Goal: Information Seeking & Learning: Find specific fact

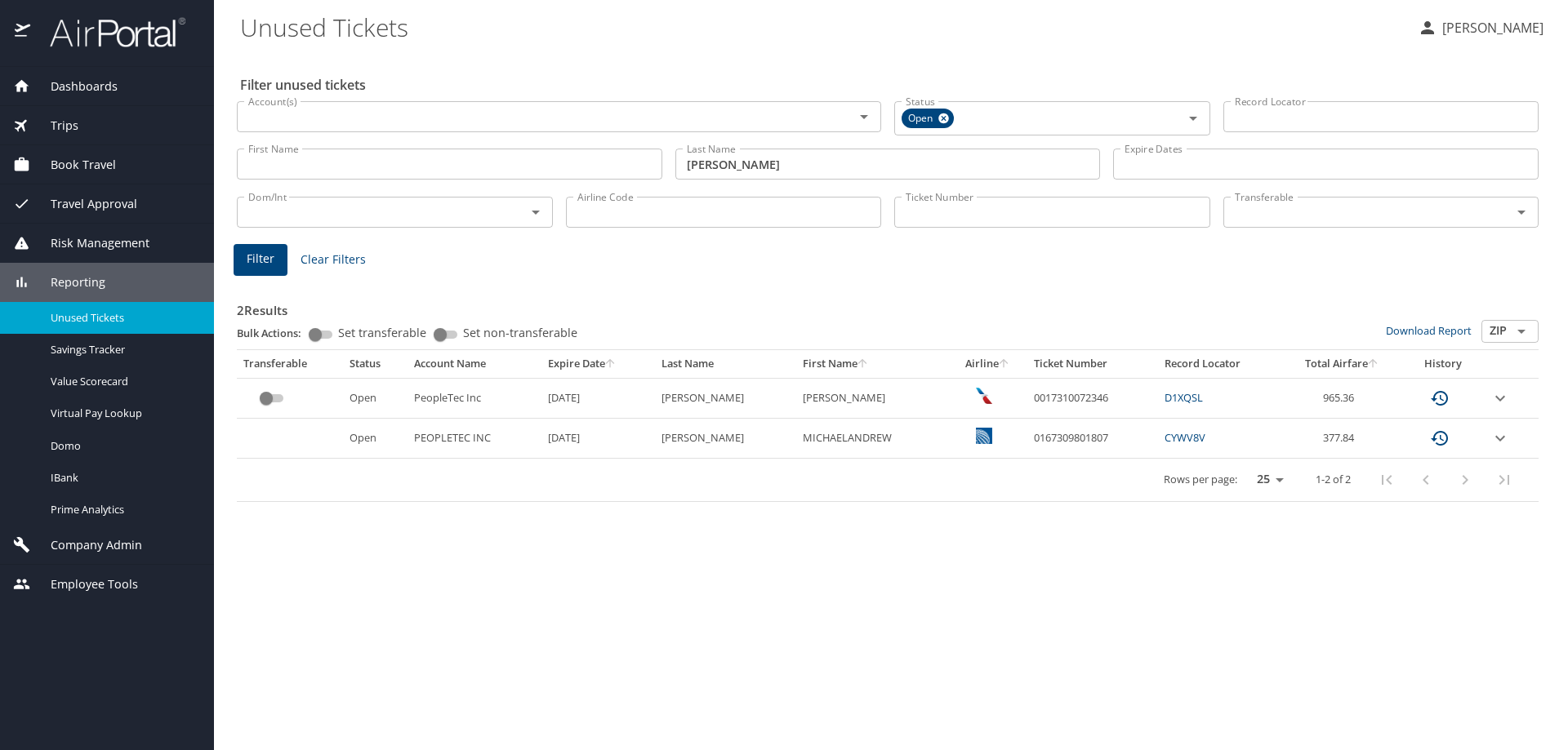
click at [760, 253] on div "Filter Clear Filters" at bounding box center [888, 260] width 1309 height 32
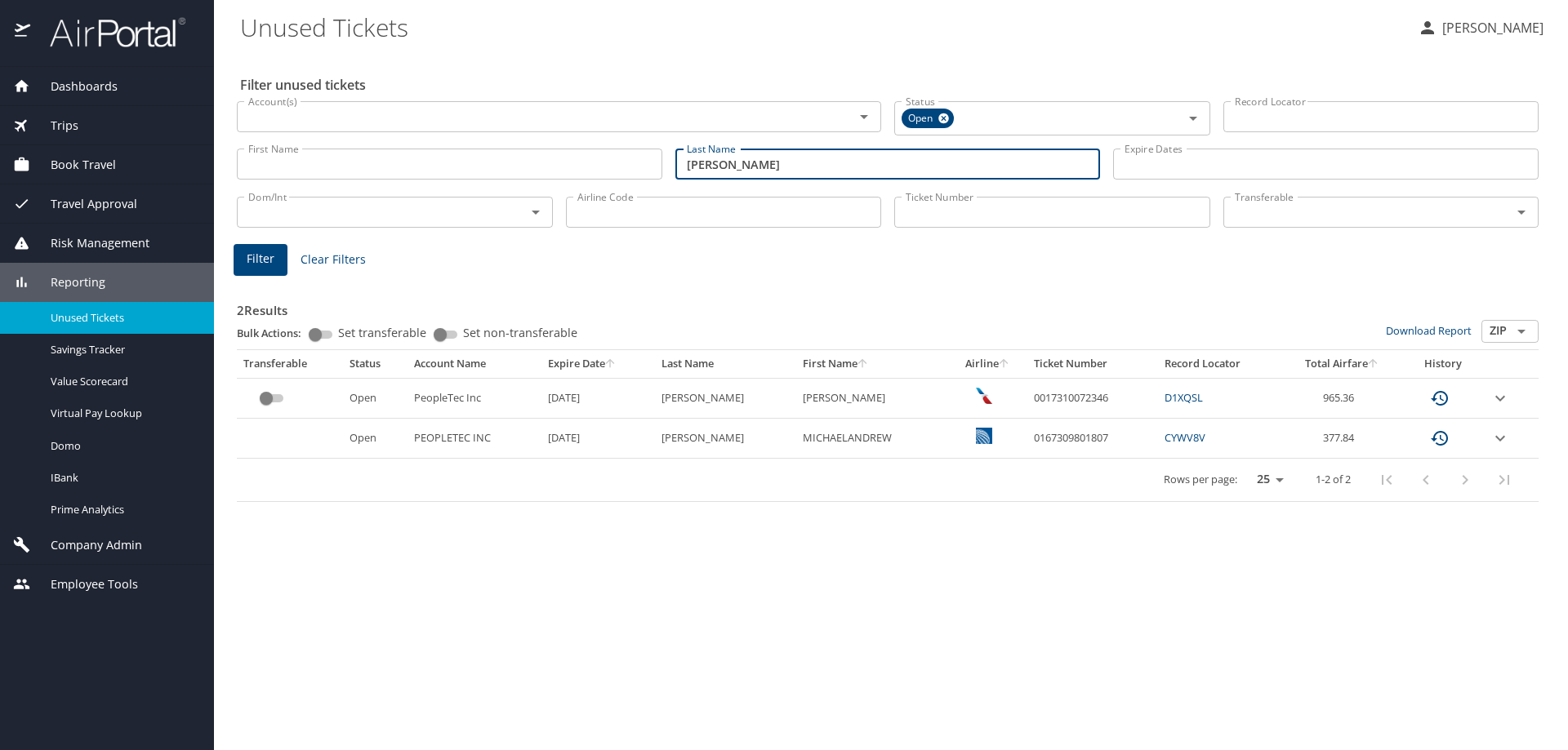
drag, startPoint x: 806, startPoint y: 158, endPoint x: 534, endPoint y: 152, distance: 272.1
click at [534, 152] on div "First Name First Name Last Name poole Last Name Expire Dates Expire Dates" at bounding box center [888, 164] width 1315 height 58
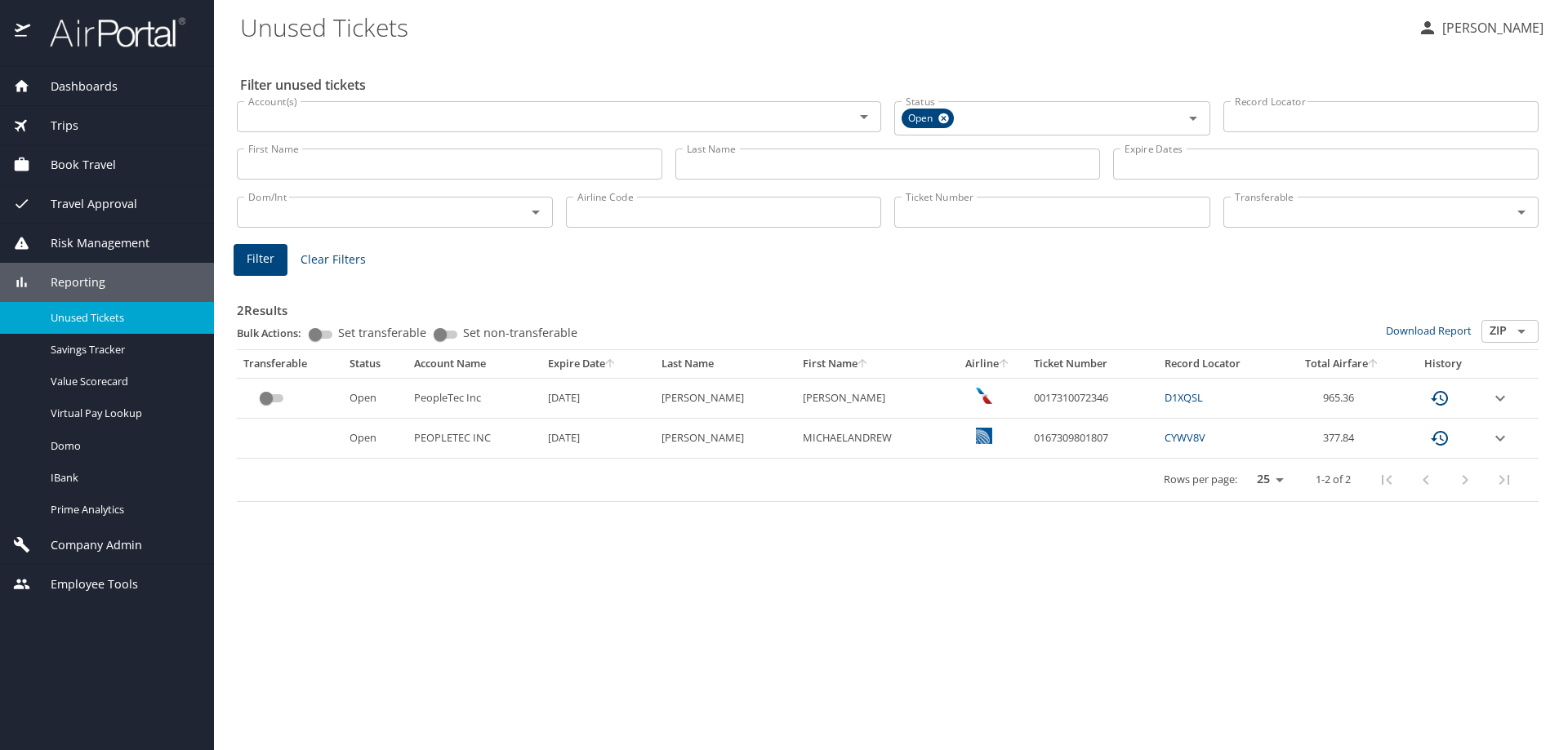
click at [834, 164] on input "Last Name" at bounding box center [889, 164] width 426 height 31
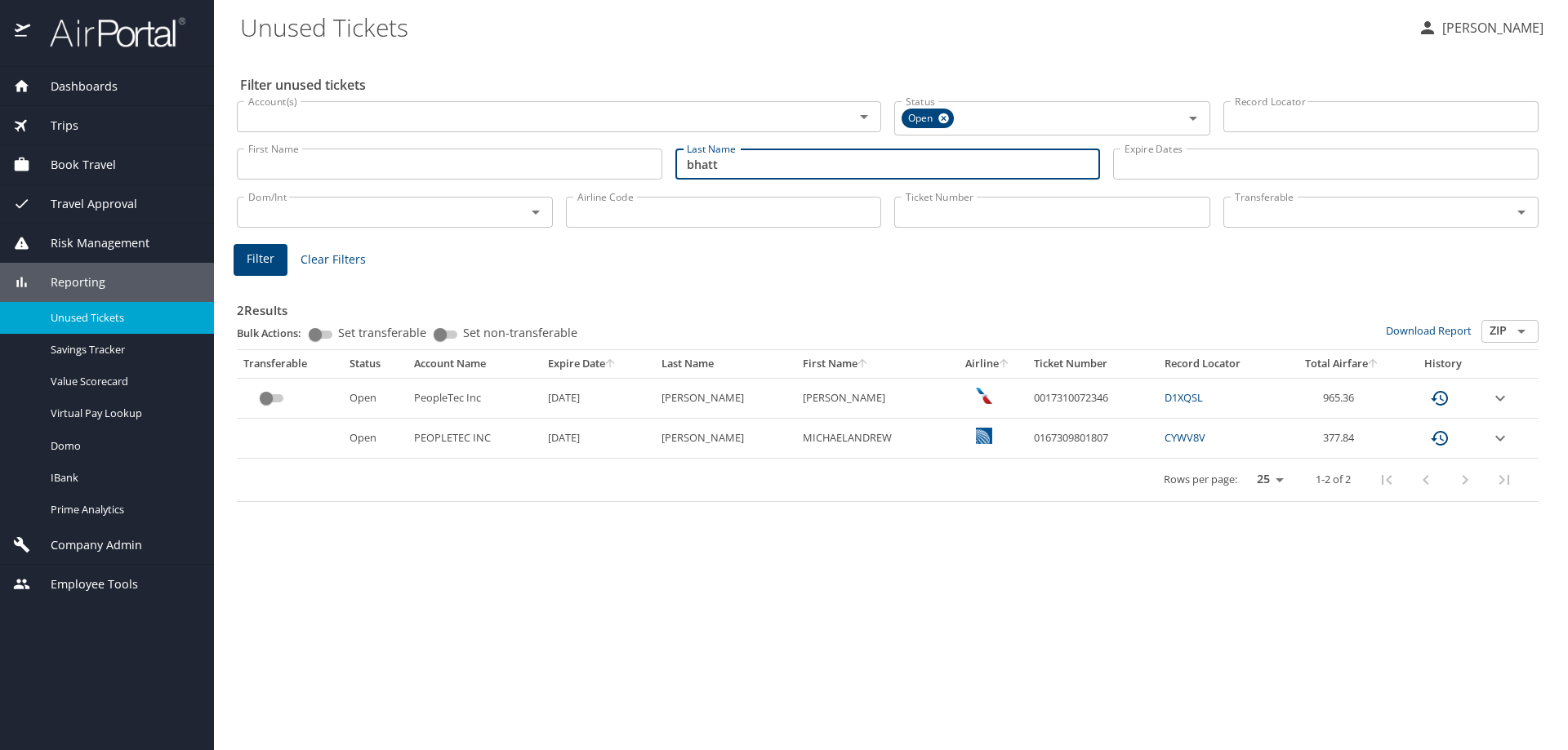
type input "bhatt"
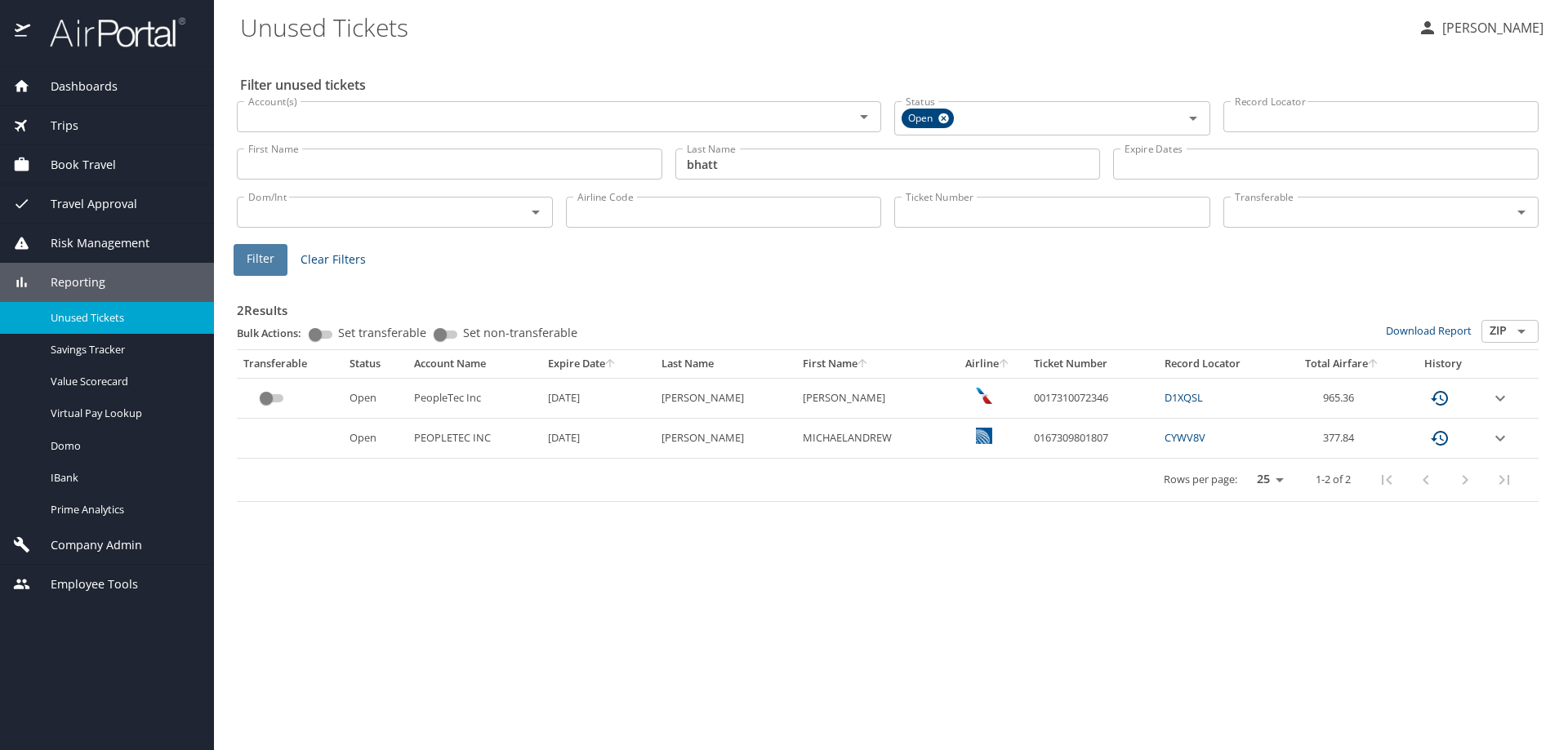
click at [260, 257] on span "Filter" at bounding box center [260, 259] width 27 height 21
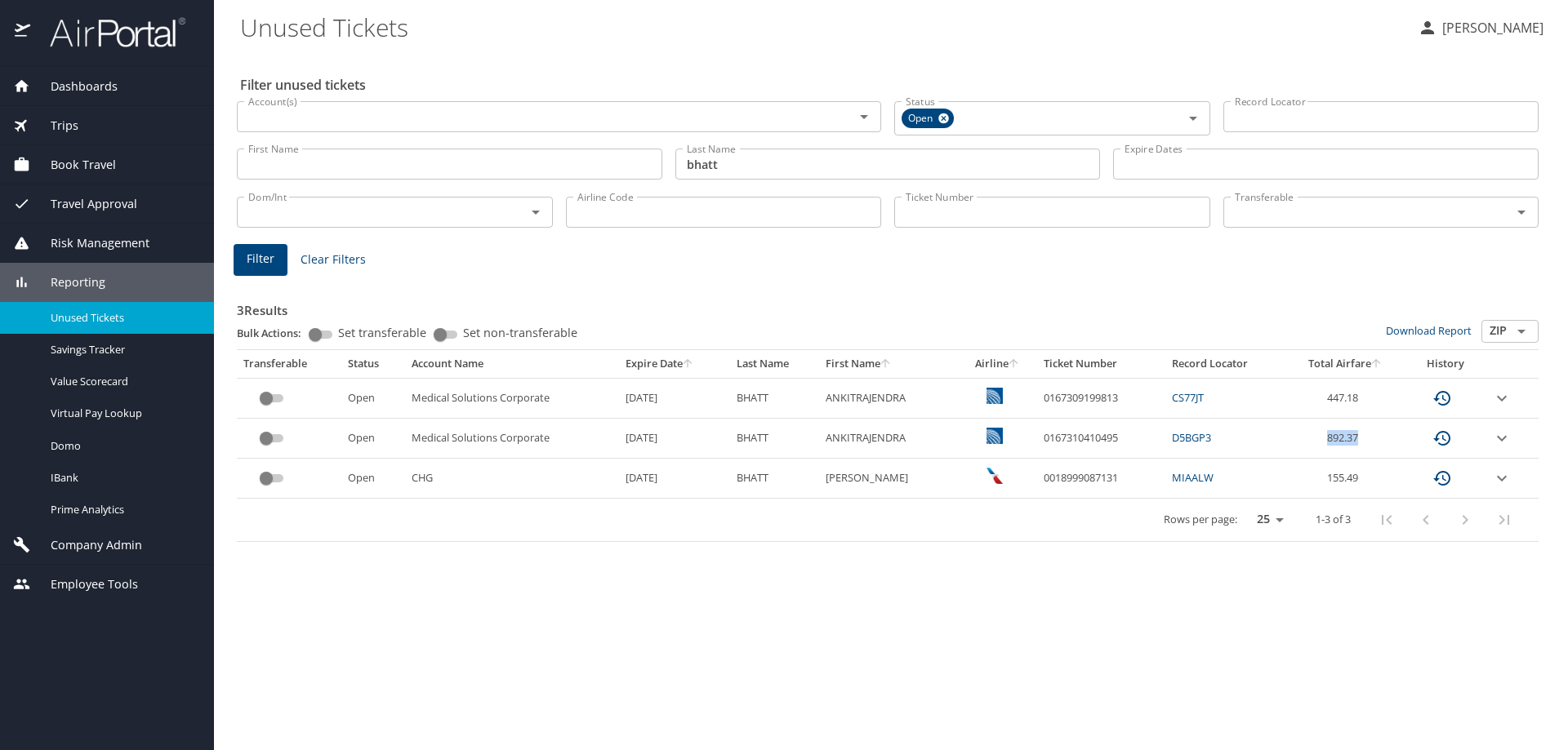
drag, startPoint x: 1359, startPoint y: 439, endPoint x: 1236, endPoint y: 440, distance: 123.0
click at [1236, 440] on tr "Open Medical Solutions Corporate 7/9/2026 BHATT ANKITRAJENDRA 0167310410495 D5B…" at bounding box center [888, 439] width 1302 height 40
drag, startPoint x: 1246, startPoint y: 434, endPoint x: 1163, endPoint y: 432, distance: 83.0
click at [1245, 433] on td "D5BGP3" at bounding box center [1226, 439] width 121 height 40
click at [1150, 440] on td "0167310410495" at bounding box center [1101, 439] width 129 height 40
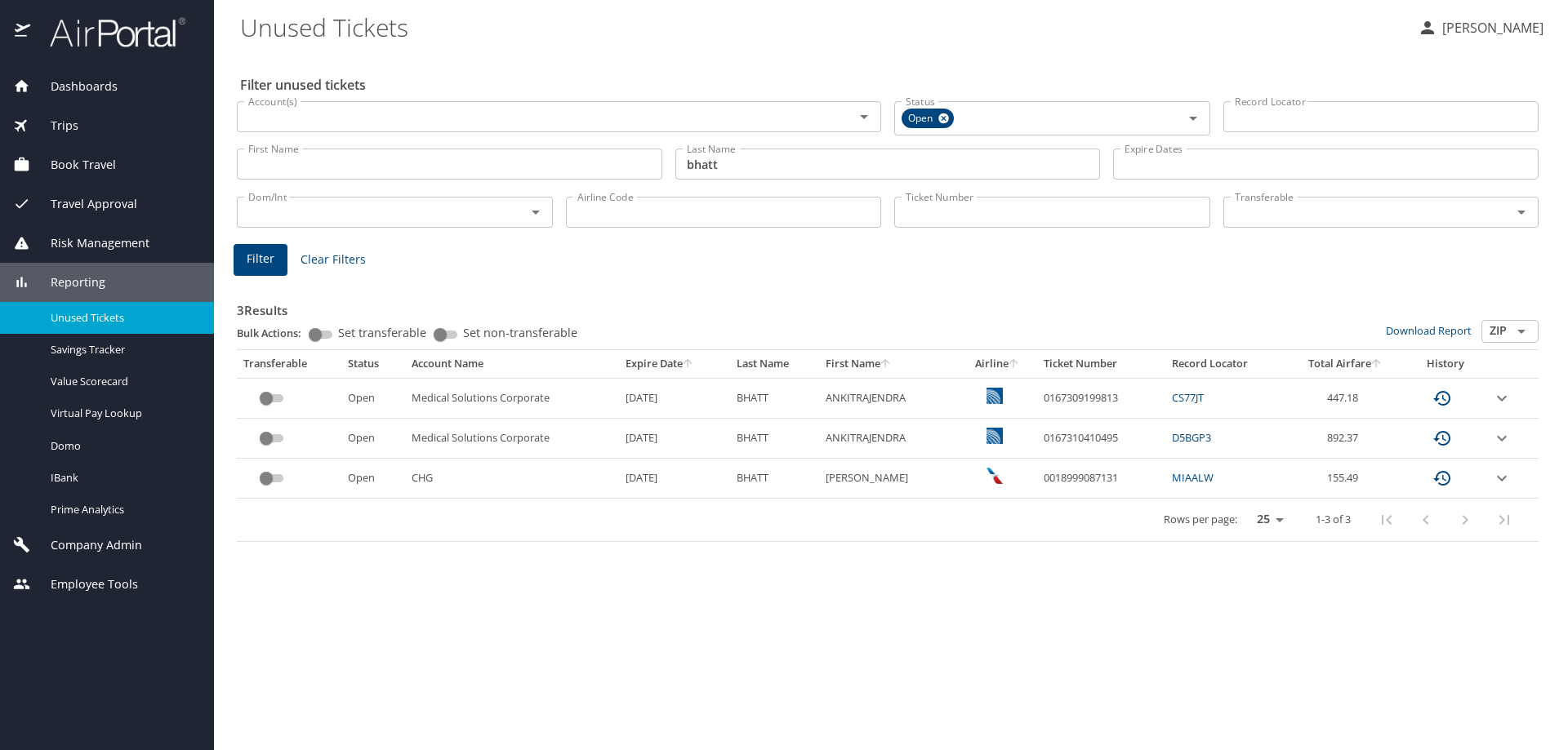
click at [869, 435] on td "ANKITRAJENDRA" at bounding box center [889, 439] width 139 height 40
click at [1087, 435] on td "0167310410495" at bounding box center [1101, 439] width 129 height 40
copy td "0167310410495"
drag, startPoint x: 696, startPoint y: 613, endPoint x: 773, endPoint y: 629, distance: 78.6
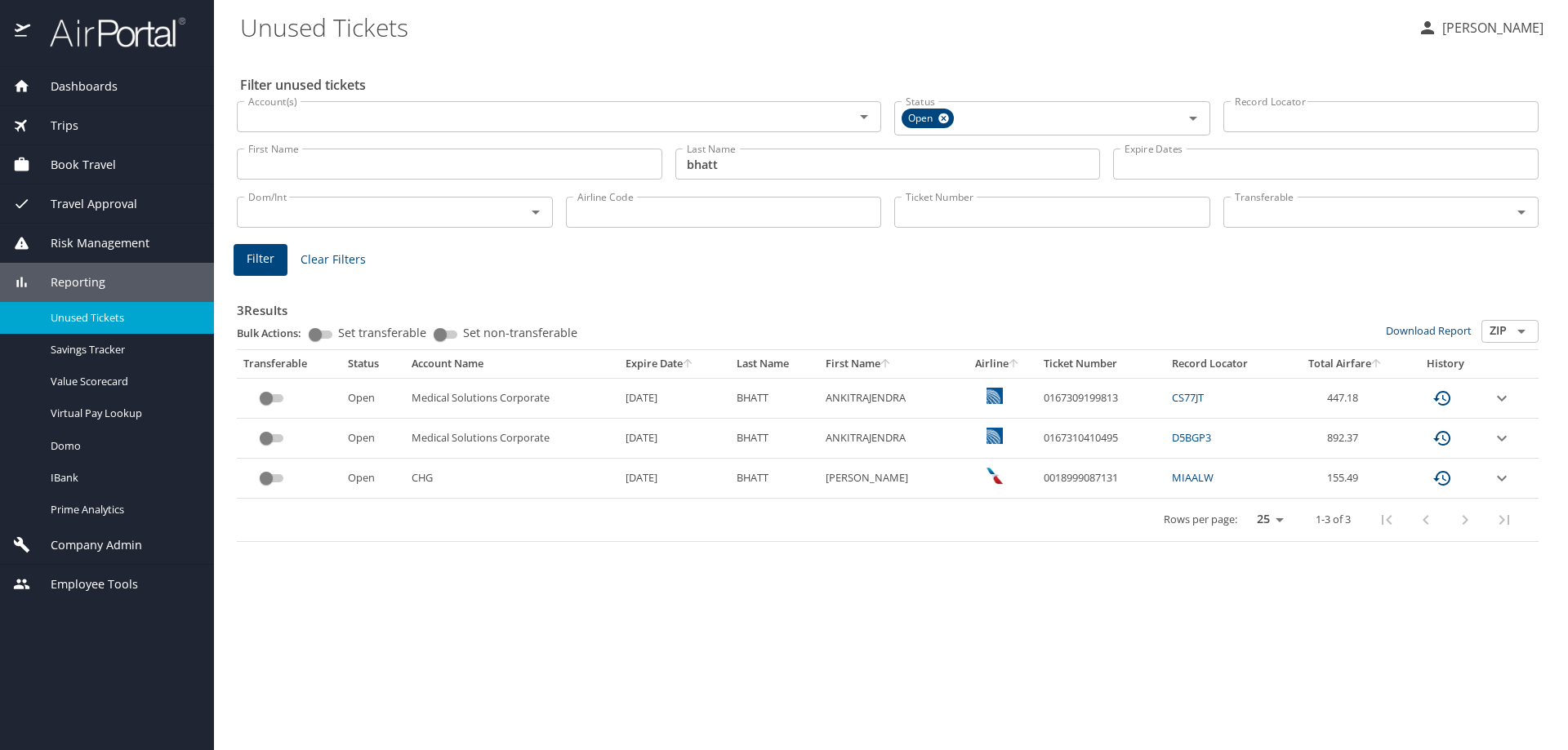
click at [697, 613] on div "Filter unused tickets Account(s) Account(s) Status Open Status Record Locator R…" at bounding box center [891, 401] width 1302 height 698
click at [1067, 431] on td "0167310410495" at bounding box center [1101, 439] width 129 height 40
click at [1067, 430] on td "0167310410495" at bounding box center [1101, 439] width 129 height 40
copy td "0167310410495"
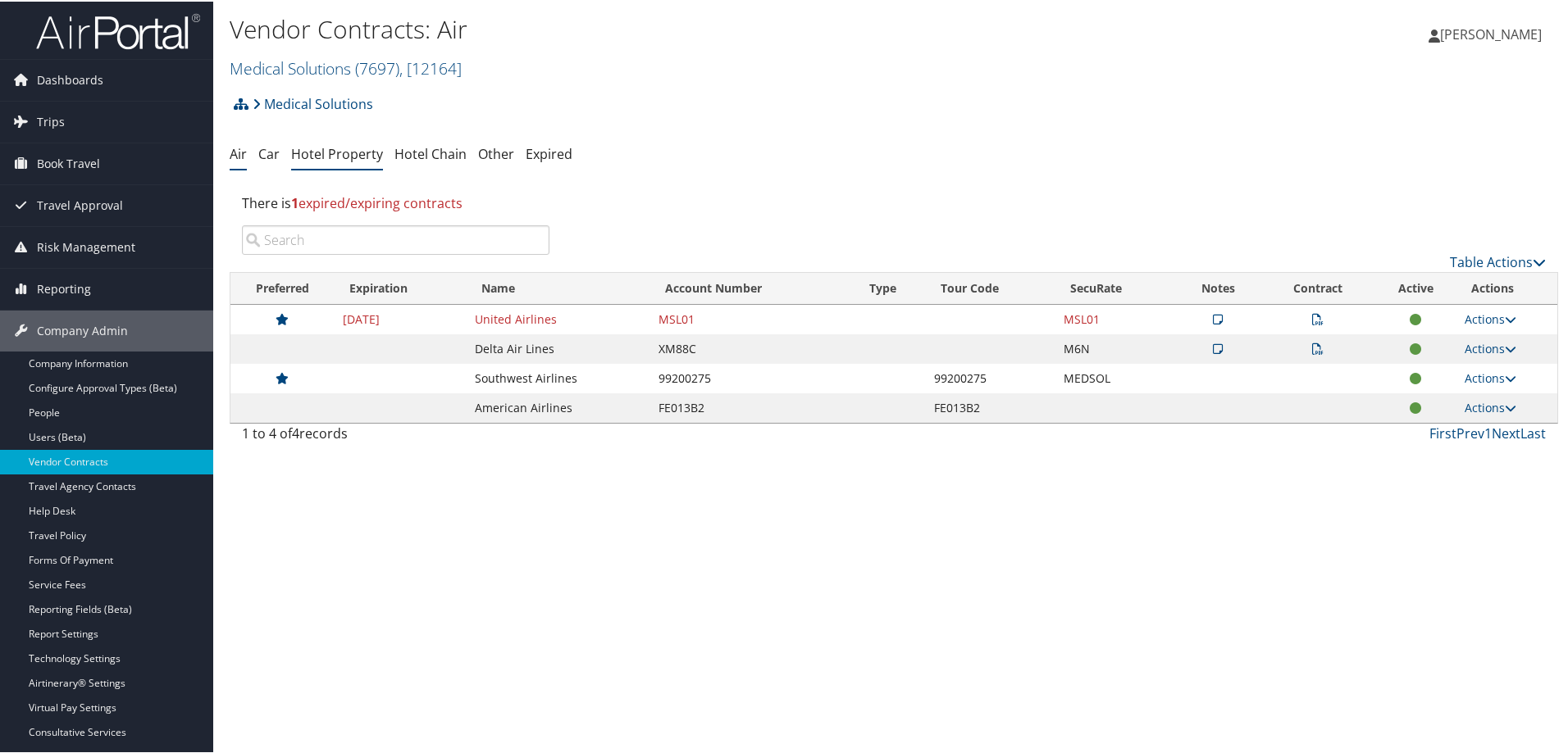
click at [361, 157] on link "Hotel Property" at bounding box center [336, 152] width 92 height 18
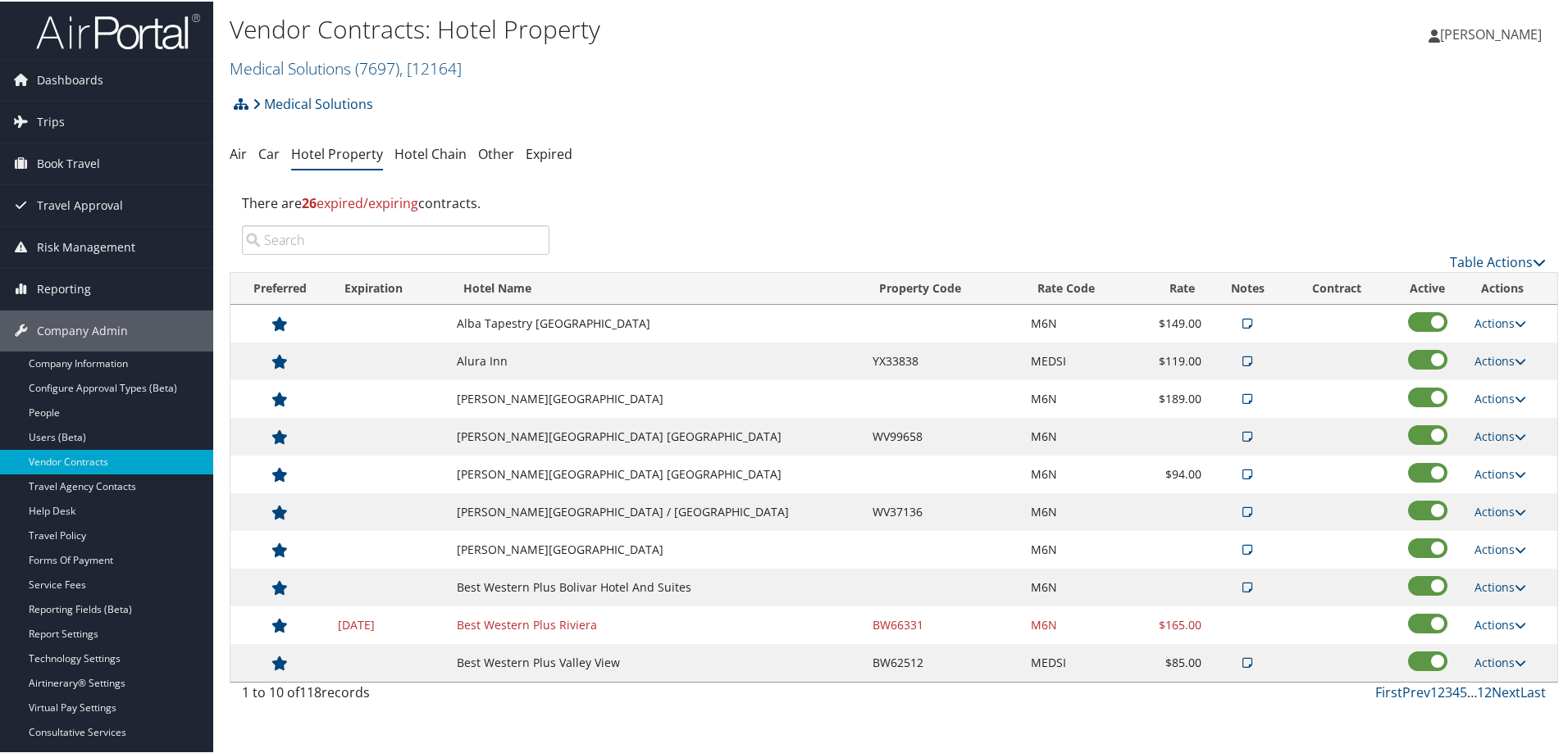
click at [365, 235] on input "search" at bounding box center [396, 238] width 308 height 29
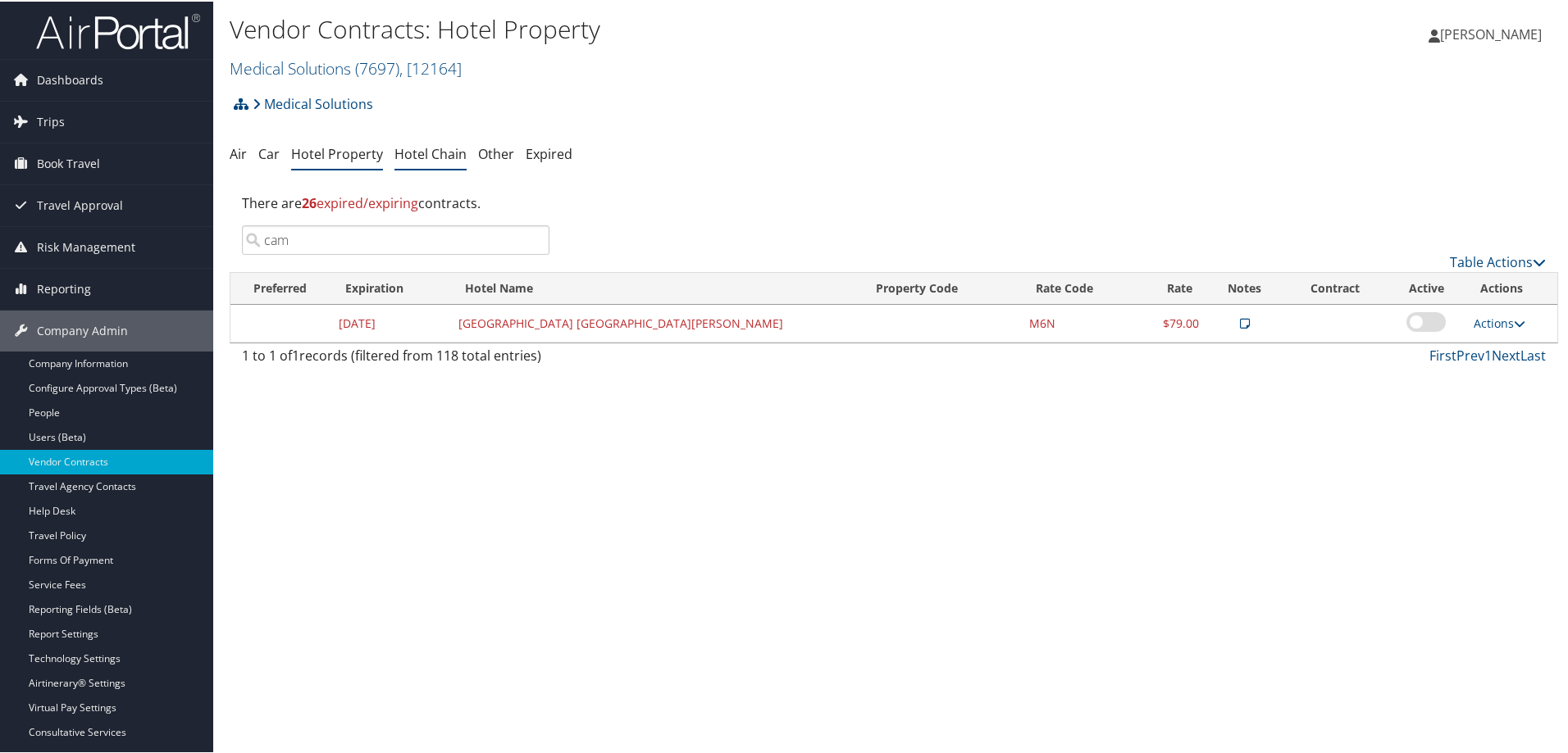
type input "cam"
click at [416, 159] on link "Hotel Chain" at bounding box center [430, 152] width 72 height 18
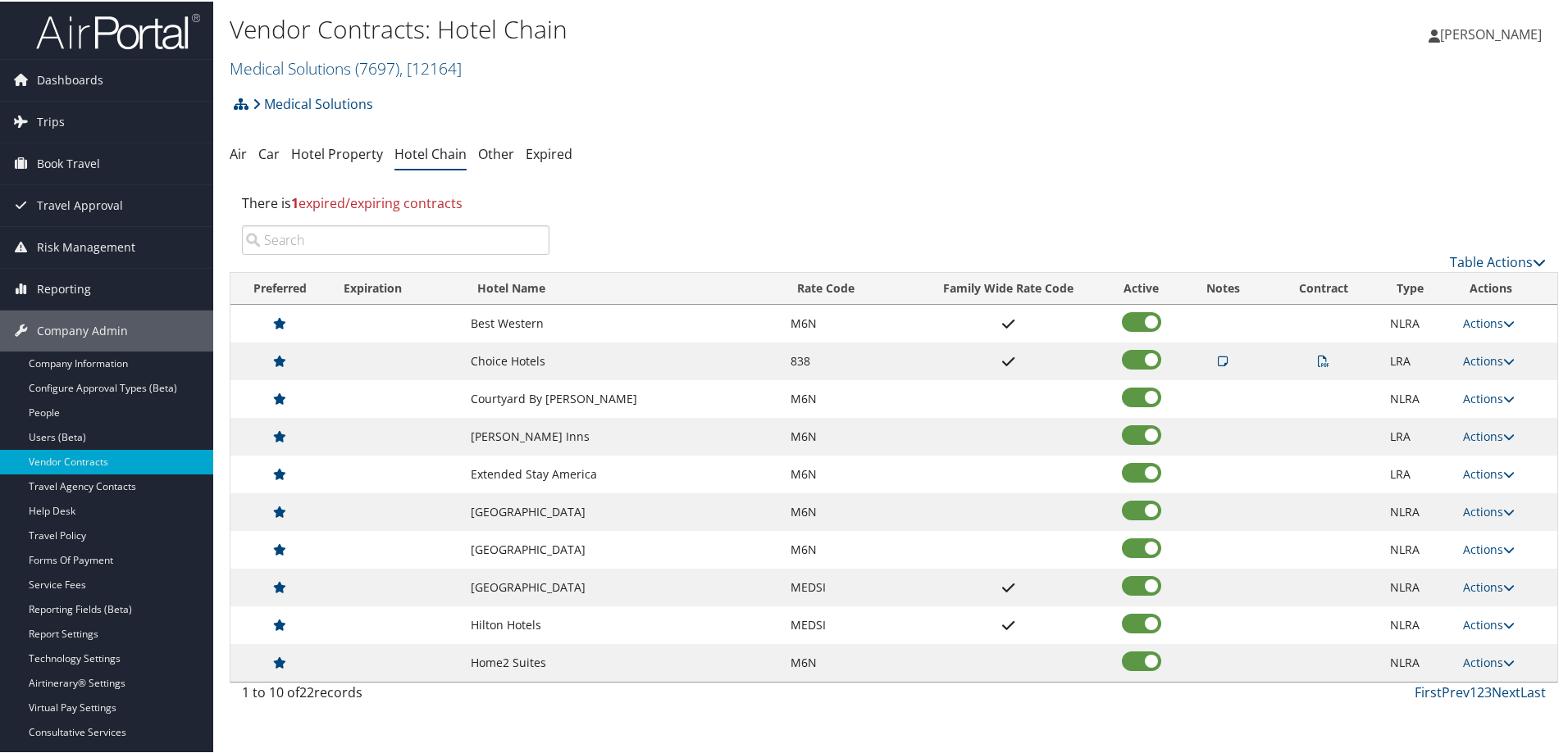
drag, startPoint x: 444, startPoint y: 217, endPoint x: 442, endPoint y: 225, distance: 8.2
click at [444, 218] on div "There is 1 expired/expiring contracts" at bounding box center [894, 201] width 1328 height 45
click at [441, 229] on input "search" at bounding box center [396, 238] width 308 height 29
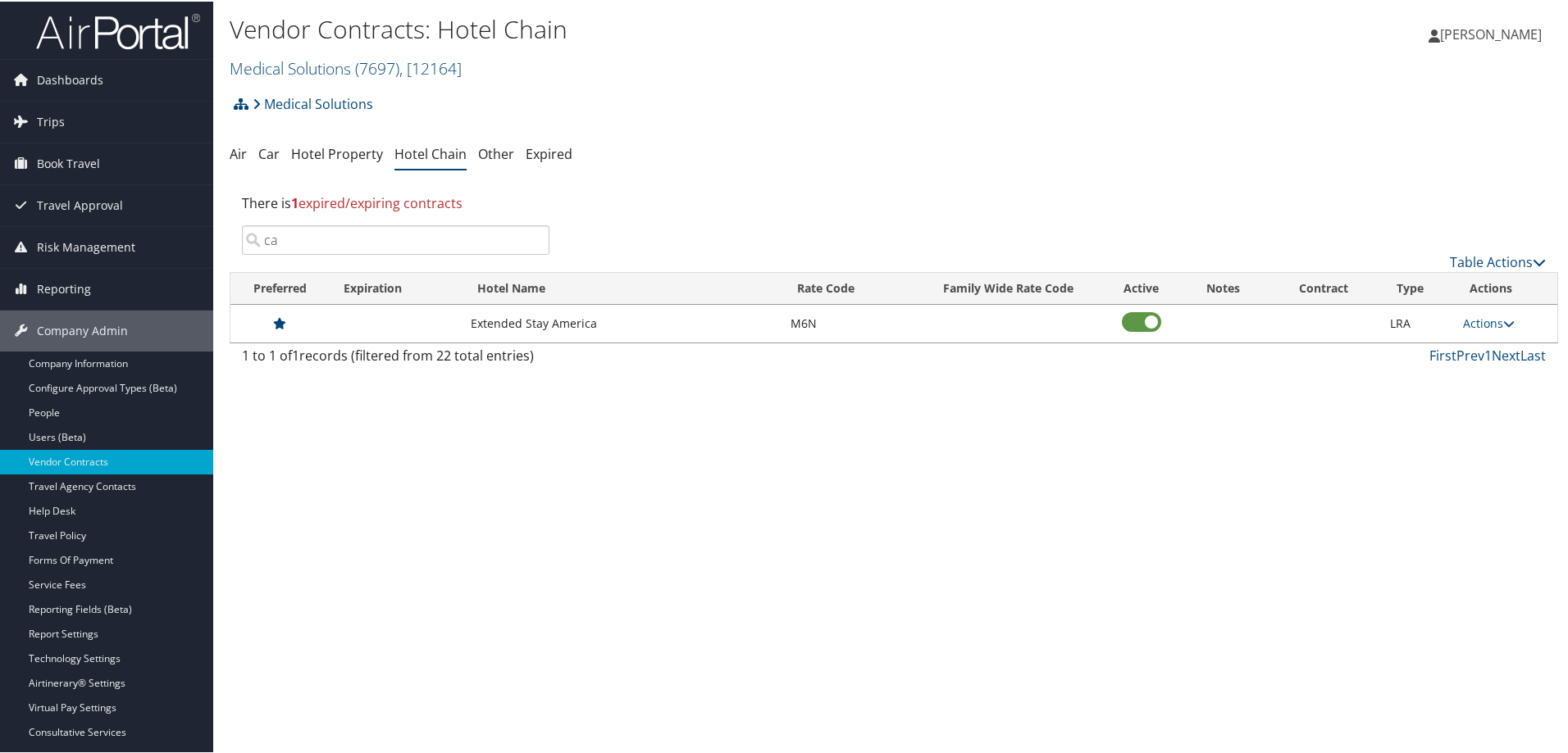
type input "c"
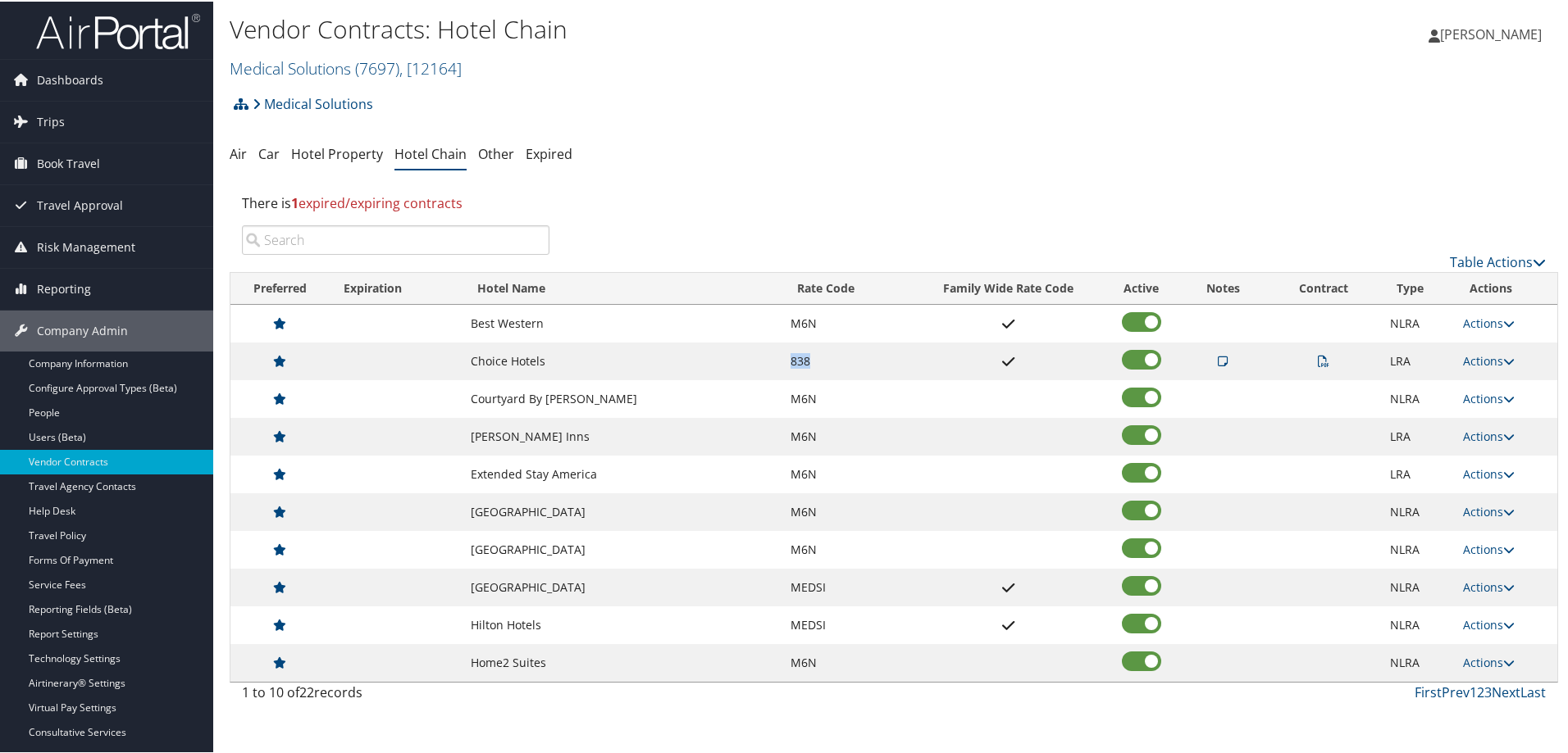
drag, startPoint x: 812, startPoint y: 361, endPoint x: 779, endPoint y: 357, distance: 33.2
click at [779, 357] on tr "Choice Hotels 838 Up to 25% discount. (Evergreen) LRA Actions View Notes View C…" at bounding box center [894, 360] width 1327 height 38
copy tr "838"
